Goal: Obtain resource: Obtain resource

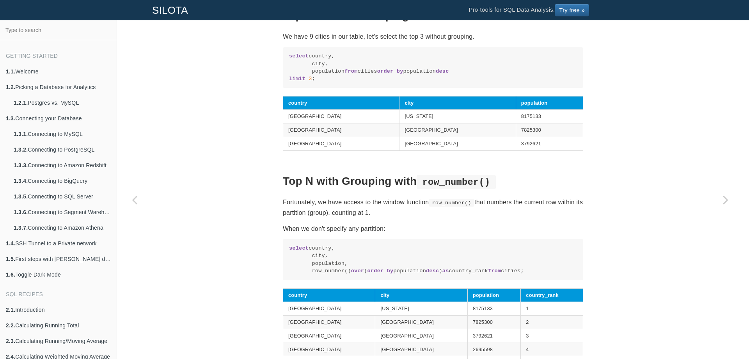
scroll to position [371, 0]
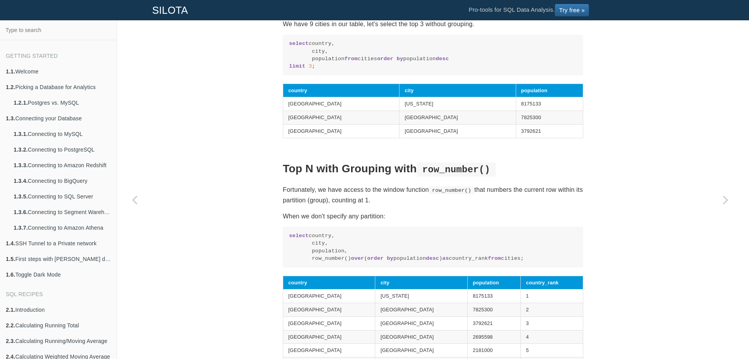
drag, startPoint x: 307, startPoint y: 272, endPoint x: 489, endPoint y: 273, distance: 182.3
click at [489, 262] on code "select country, city, population, row_number() over ( order by population desc …" at bounding box center [433, 247] width 288 height 30
copy code "row_number() over ( order by population desc ) as country_rank"
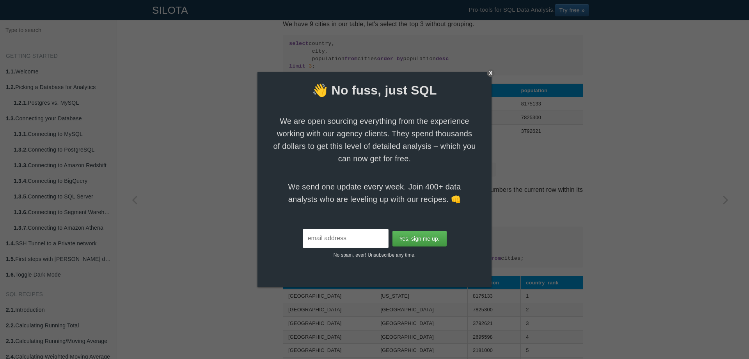
click at [494, 72] on div "X" at bounding box center [491, 73] width 8 height 8
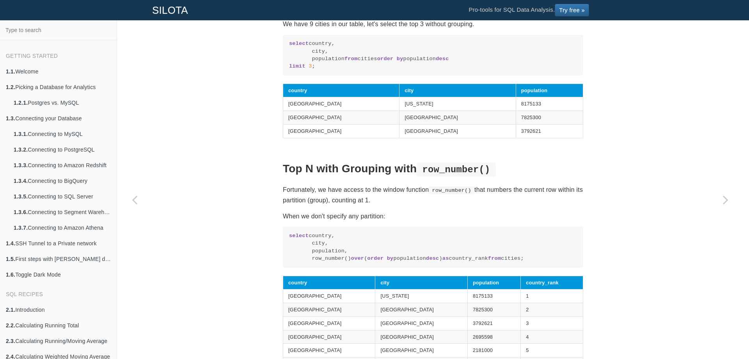
click at [188, 185] on div "SQL Recipes Calculations Per Group Calculating Top N items per Group Calculatin…" at bounding box center [433, 351] width 632 height 1364
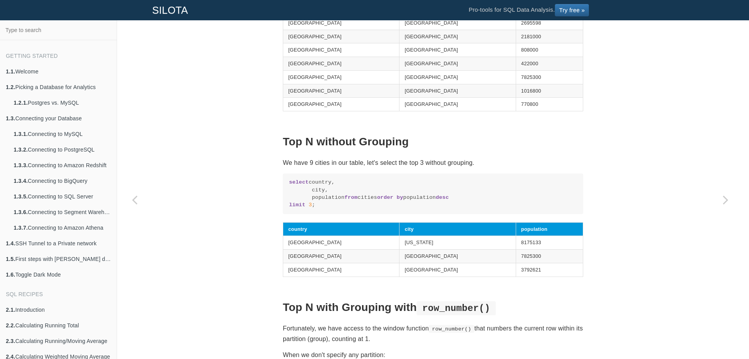
scroll to position [234, 0]
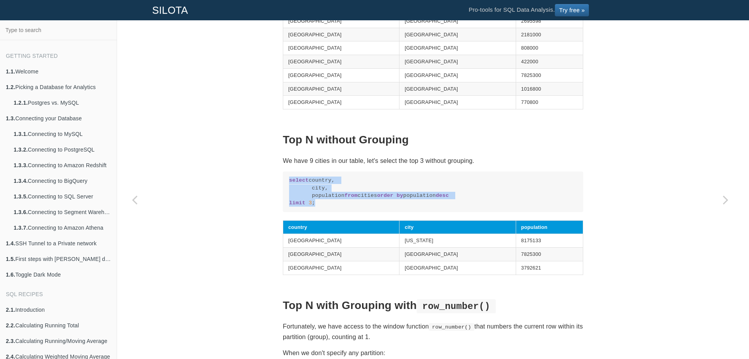
drag, startPoint x: 314, startPoint y: 217, endPoint x: 274, endPoint y: 182, distance: 52.3
copy code "select country, city, population from cities order by population desc limit 3 ;"
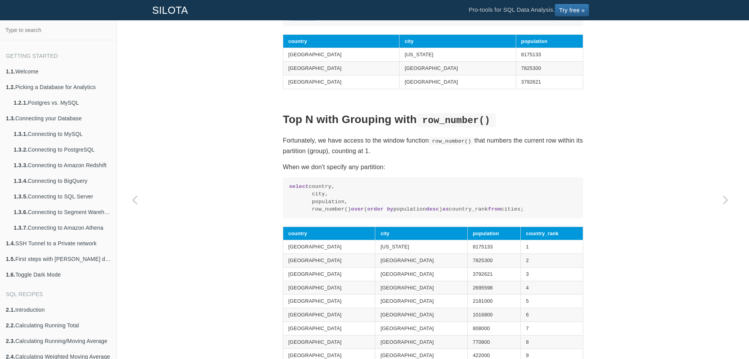
scroll to position [429, 0]
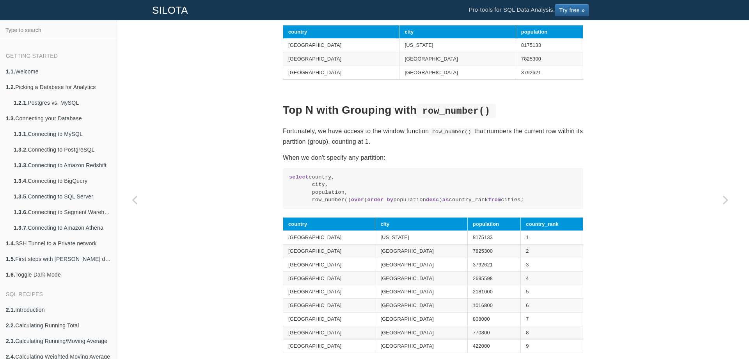
click at [415, 189] on code "select country, city, population, row_number() over ( order by population desc …" at bounding box center [433, 188] width 288 height 30
drag, startPoint x: 332, startPoint y: 222, endPoint x: 279, endPoint y: 191, distance: 61.5
click at [279, 191] on div "SQL Recipes Calculations Per Group Calculating Top N items per Group Calculatin…" at bounding box center [433, 292] width 312 height 1364
copy code "select country, city, population, row_number() over ( order by population desc …"
